Goal: Navigation & Orientation: Find specific page/section

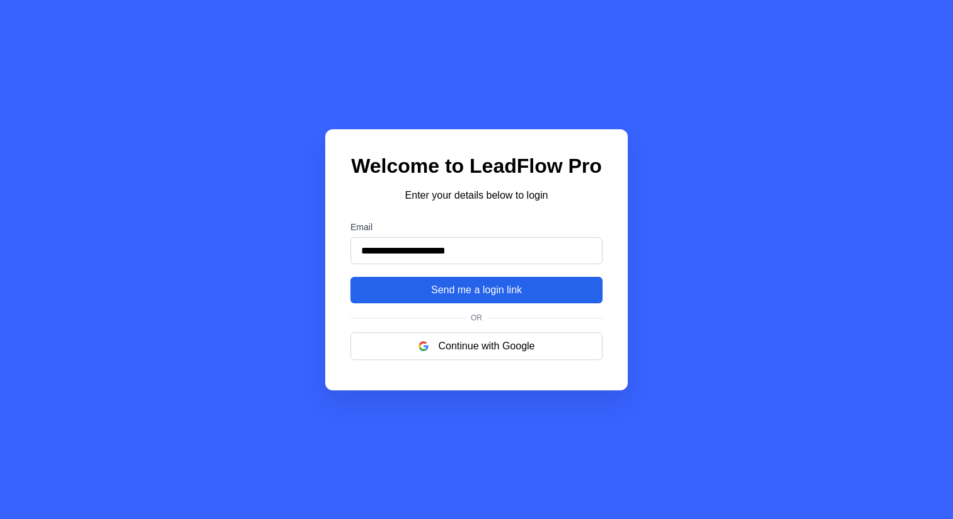
type input "**********"
click at [559, 278] on button "Send me a login link" at bounding box center [476, 290] width 252 height 26
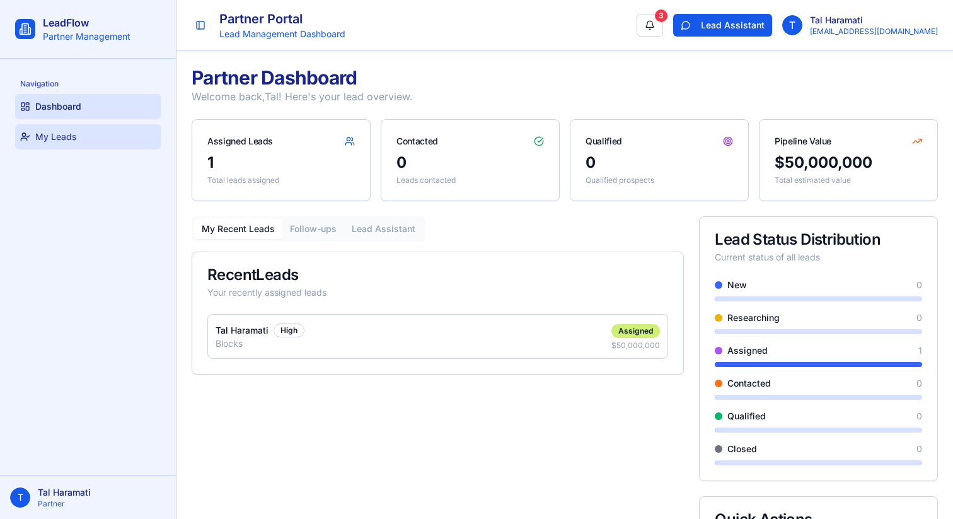
click at [122, 139] on link "My Leads" at bounding box center [88, 136] width 146 height 25
